Goal: Information Seeking & Learning: Learn about a topic

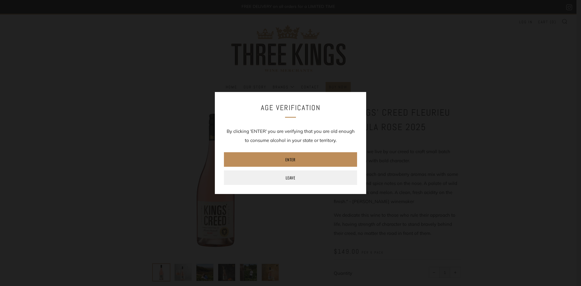
click at [304, 159] on link "Enter" at bounding box center [290, 159] width 133 height 15
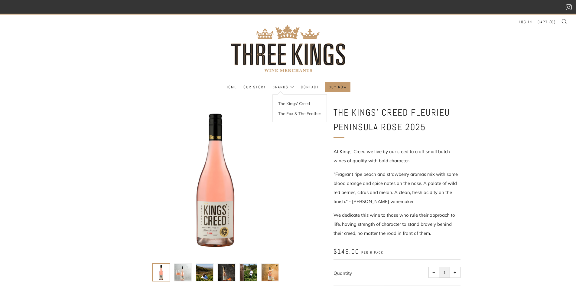
click at [291, 104] on link "The Kings' Creed" at bounding box center [300, 103] width 54 height 10
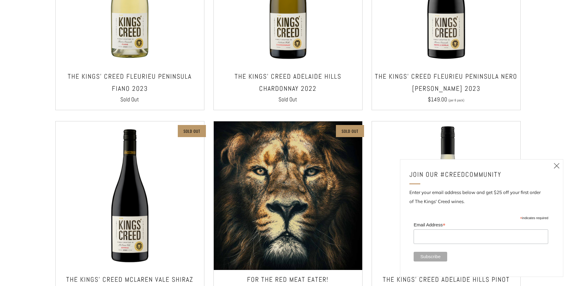
scroll to position [605, 0]
